Goal: Find specific fact: Find specific fact

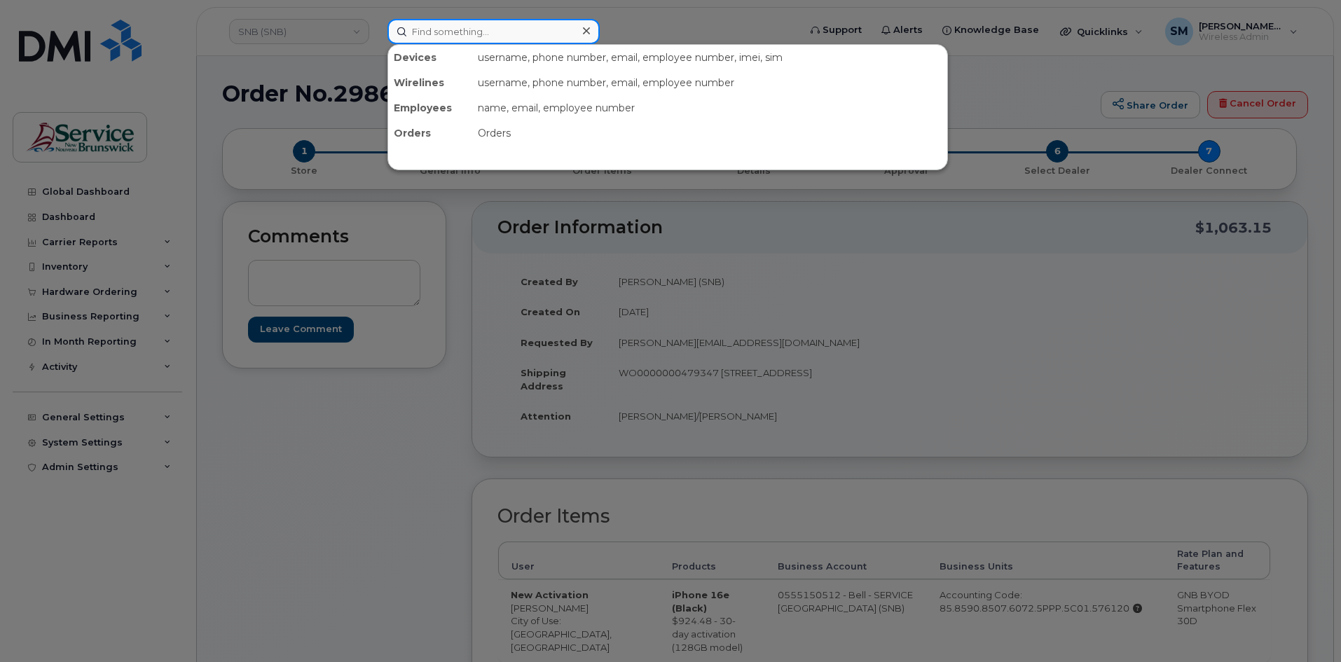
click at [495, 30] on input at bounding box center [493, 31] width 212 height 25
paste input "[PHONE_NUMBER]"
type input "[PHONE_NUMBER]"
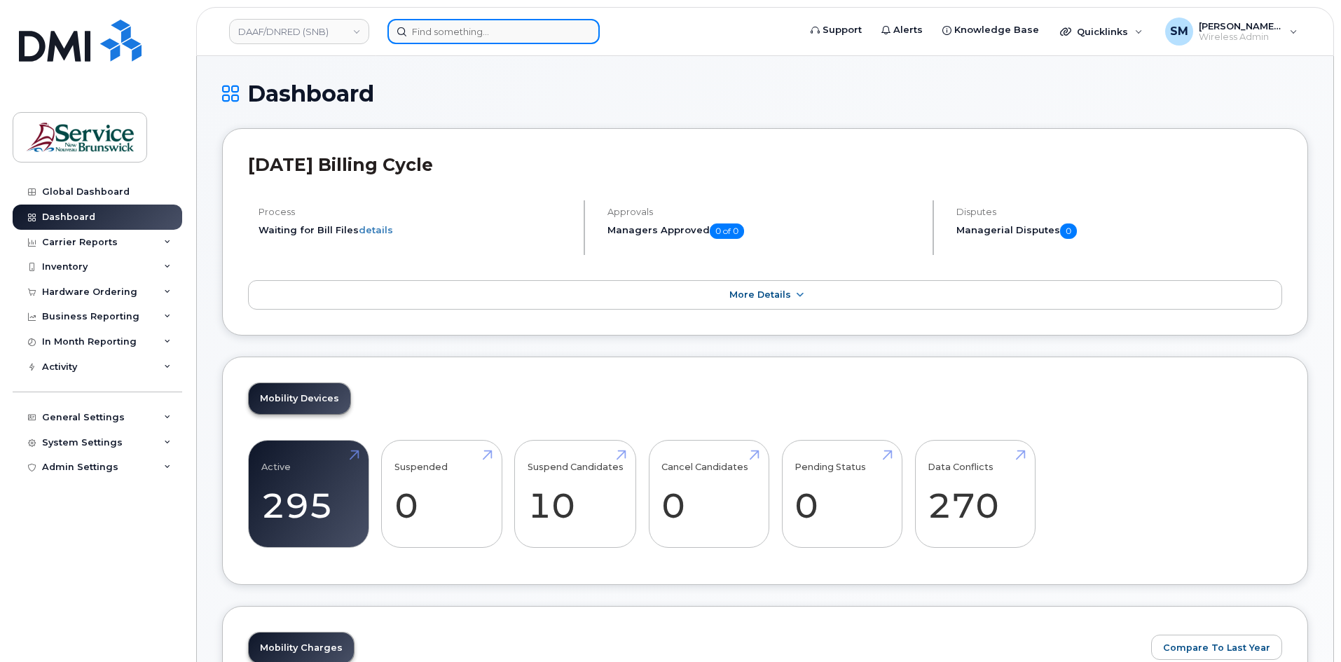
click at [476, 25] on input at bounding box center [493, 31] width 212 height 25
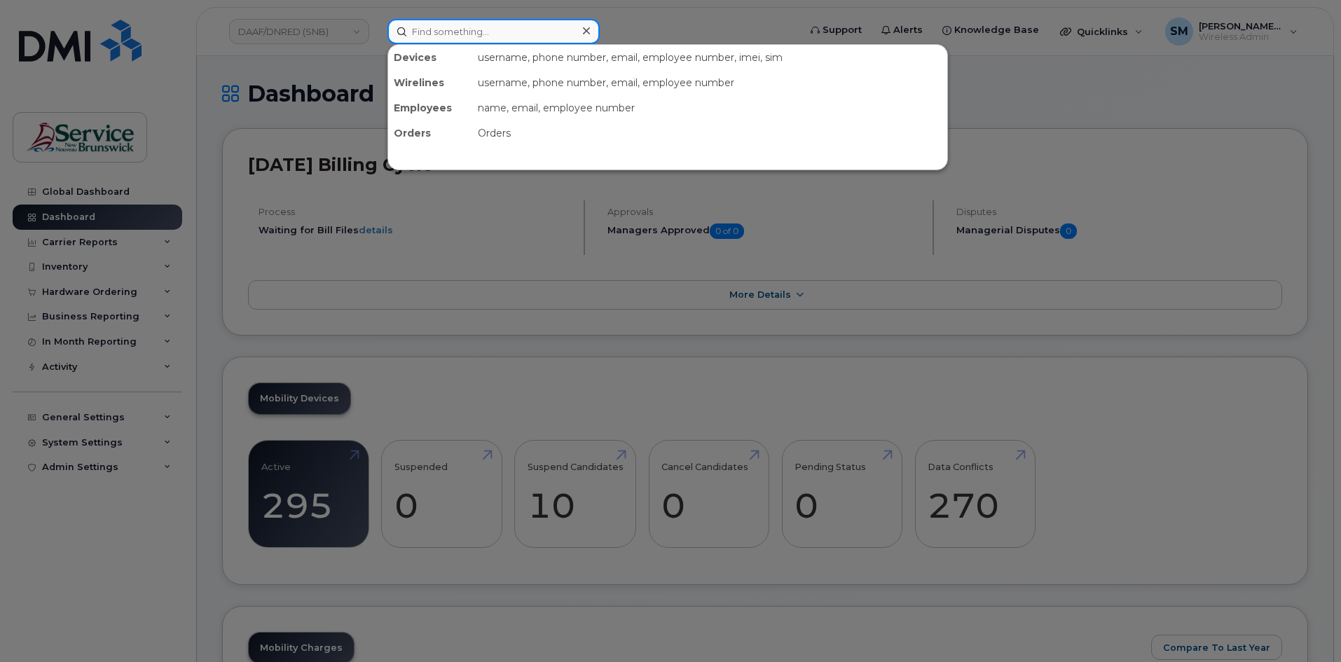
paste input "[PHONE_NUMBER]"
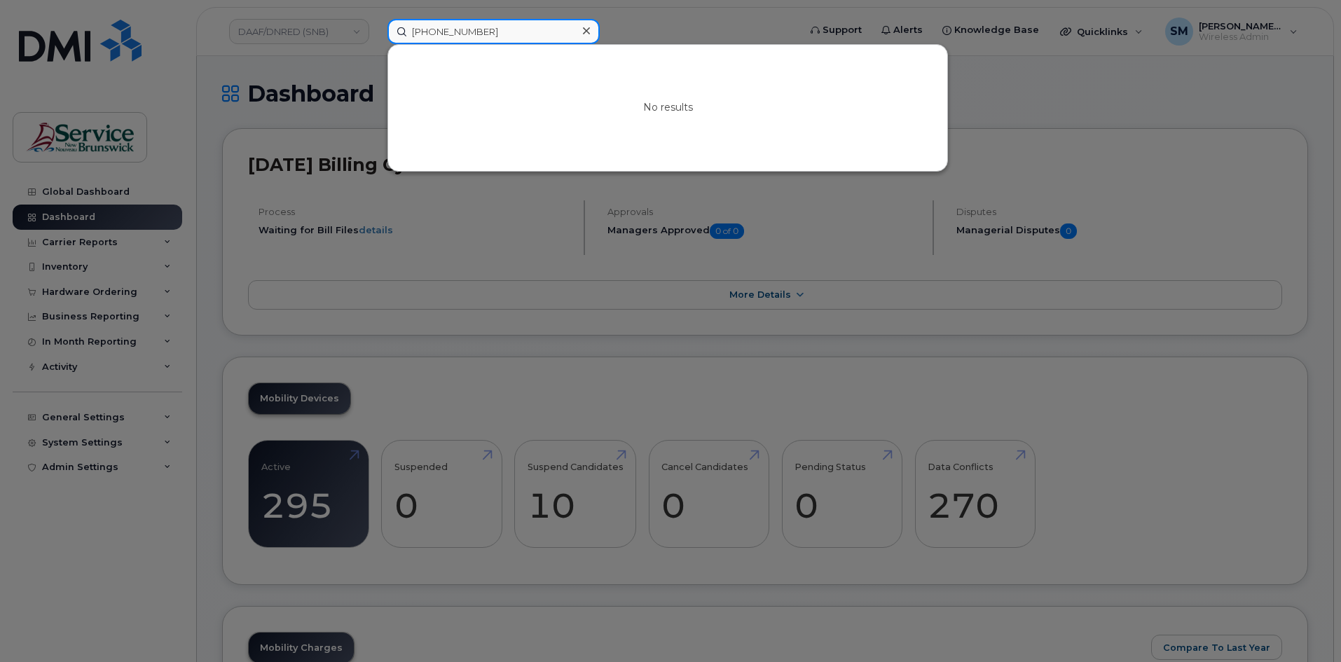
drag, startPoint x: 496, startPoint y: 33, endPoint x: 351, endPoint y: 36, distance: 145.1
click at [376, 36] on div "506-397-4628 No results" at bounding box center [588, 31] width 425 height 25
paste input "543 2971"
click at [454, 32] on input "506 543 2971" at bounding box center [493, 31] width 212 height 25
drag, startPoint x: 362, startPoint y: 27, endPoint x: 336, endPoint y: 27, distance: 25.9
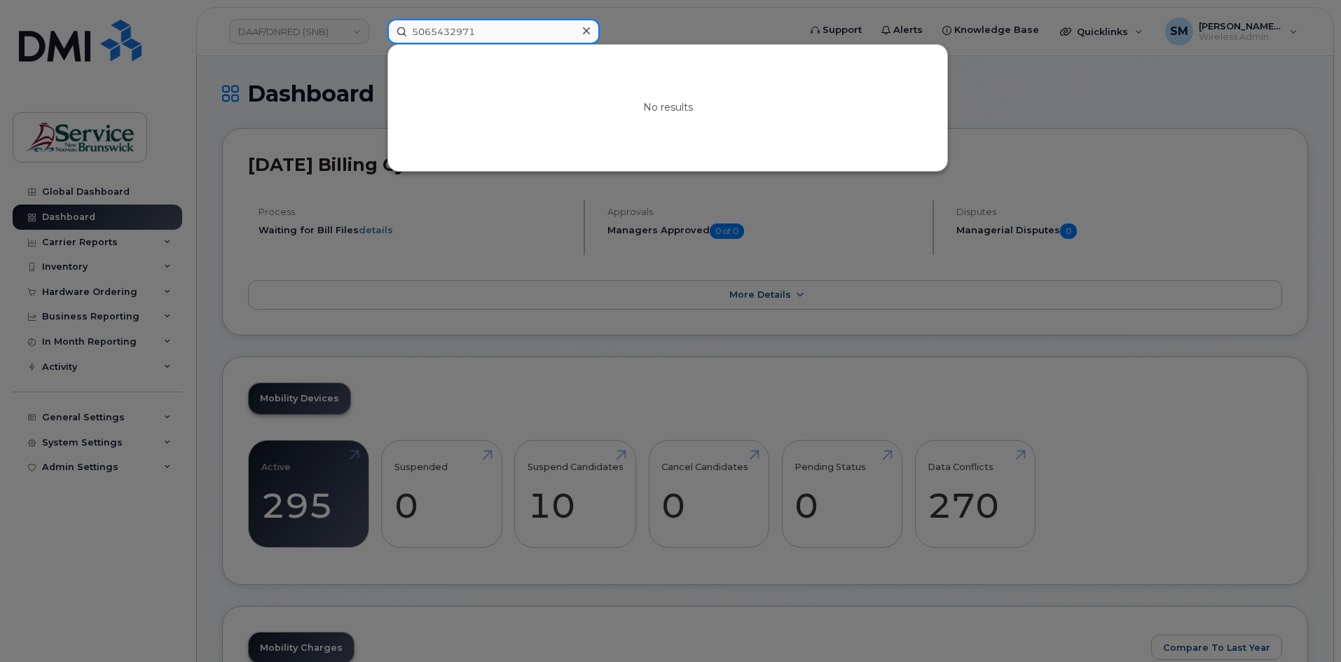
click at [376, 27] on div "5065432971 No results" at bounding box center [588, 31] width 425 height 25
type input "5065432971"
